Goal: Information Seeking & Learning: Understand process/instructions

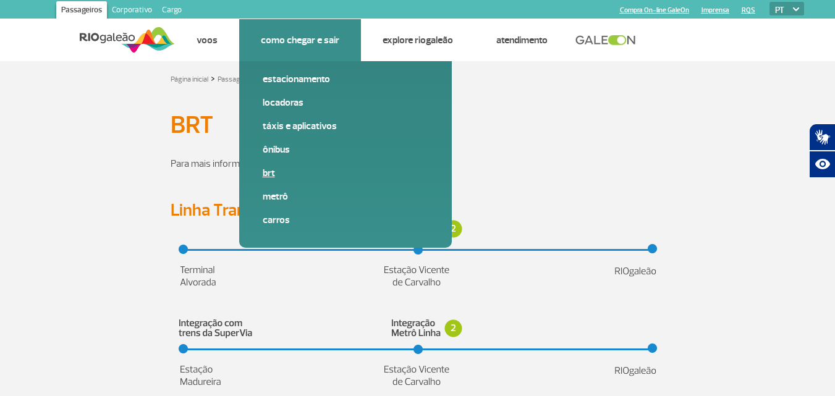
click at [268, 172] on link "BRT" at bounding box center [346, 173] width 166 height 14
click at [269, 172] on link "BRT" at bounding box center [346, 173] width 166 height 14
click at [286, 40] on link "Como chegar e sair" at bounding box center [300, 40] width 78 height 12
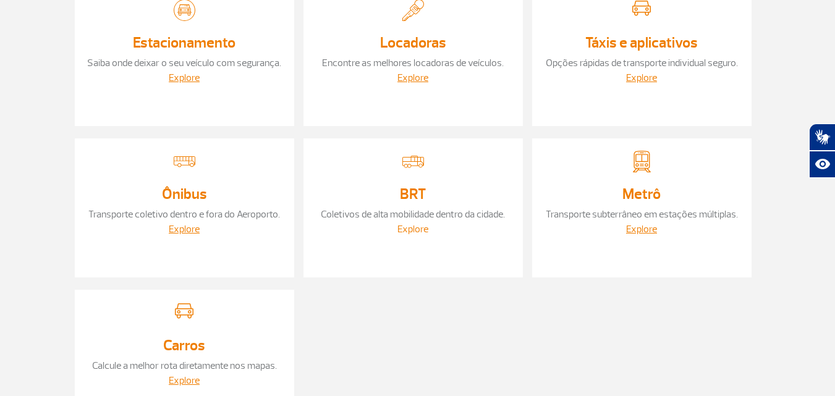
scroll to position [247, 0]
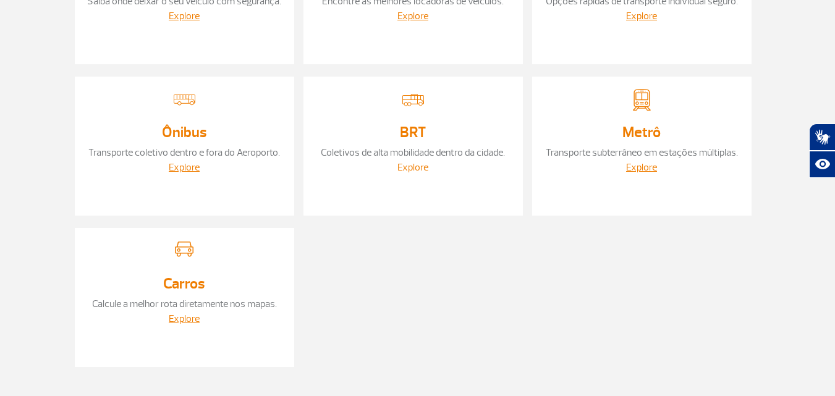
click at [409, 162] on link "Explore" at bounding box center [412, 167] width 31 height 12
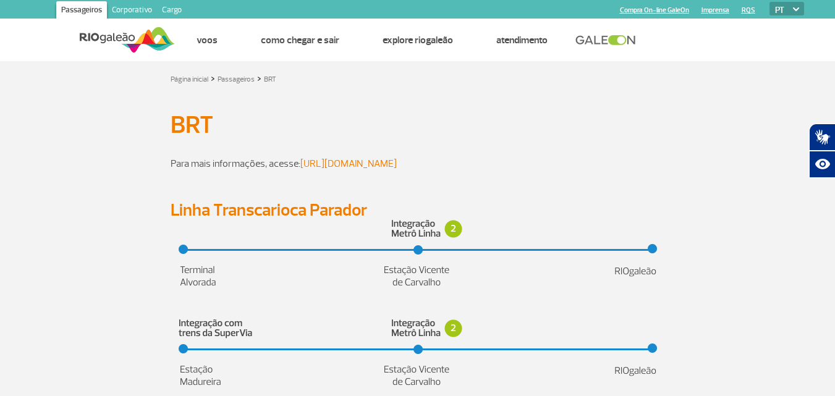
click at [327, 166] on link "[URL][DOMAIN_NAME]" at bounding box center [348, 164] width 96 height 12
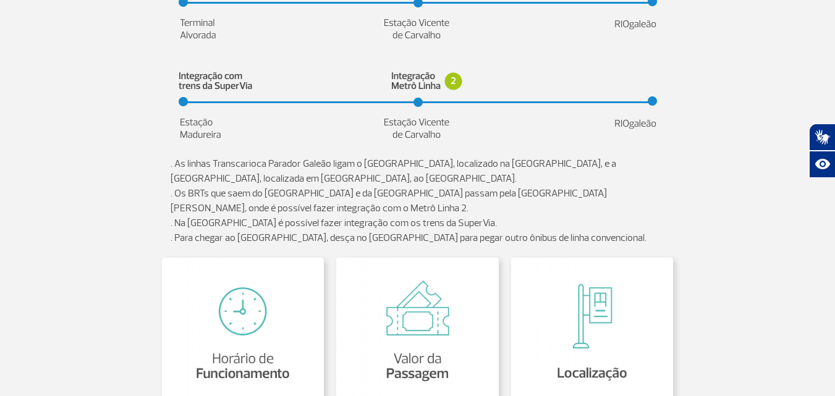
scroll to position [185, 0]
